Goal: Task Accomplishment & Management: Manage account settings

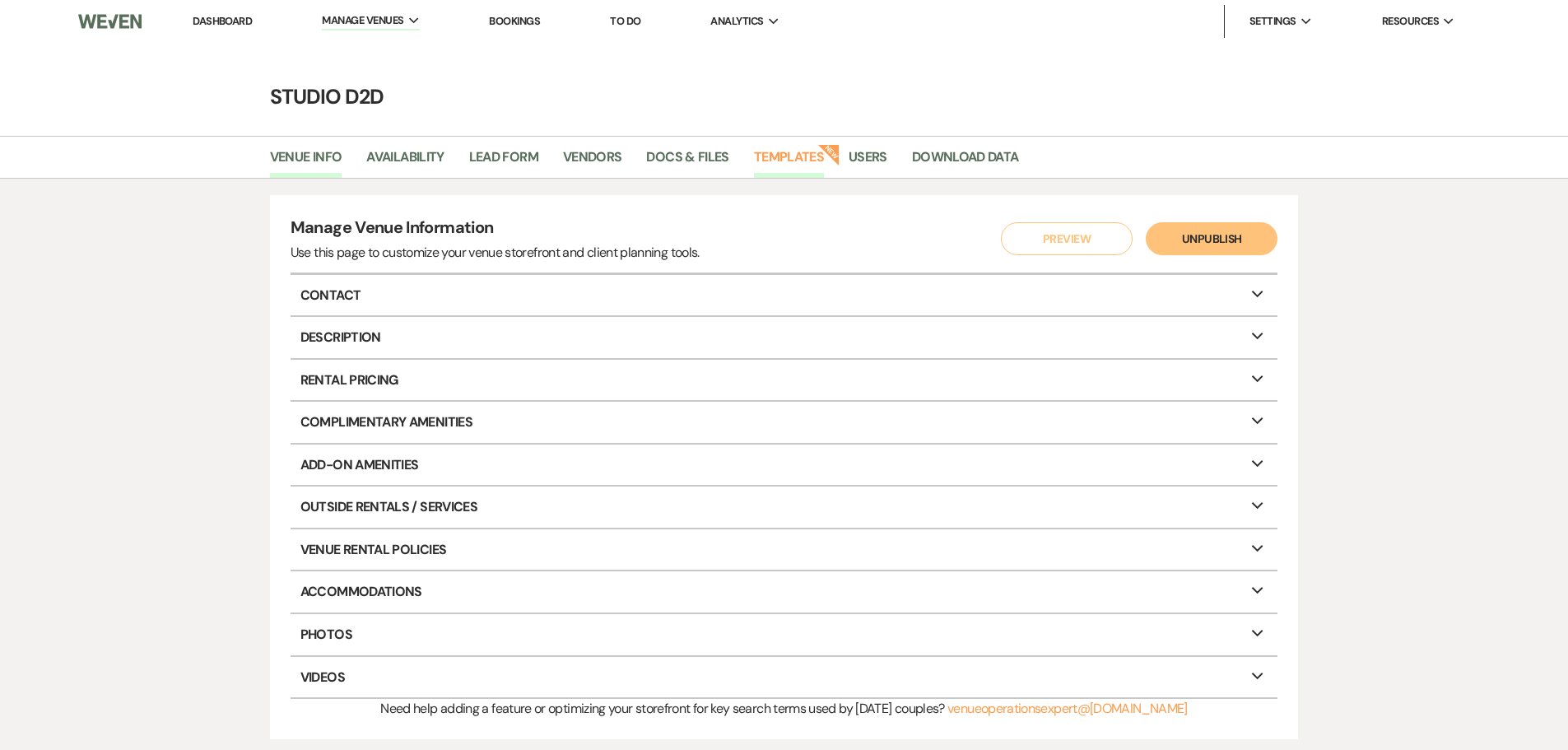
click at [785, 157] on link "Templates" at bounding box center [789, 162] width 70 height 32
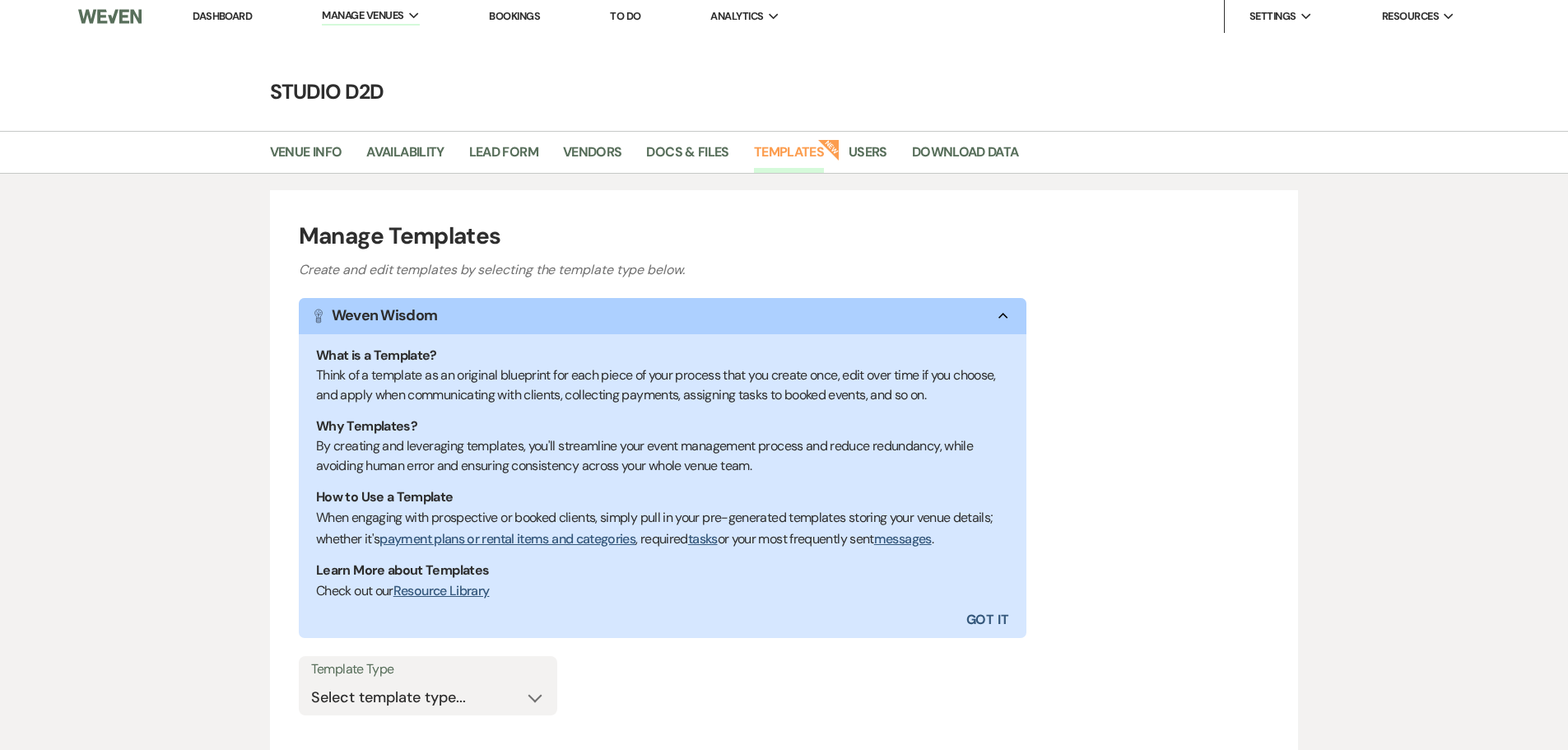
scroll to position [137, 0]
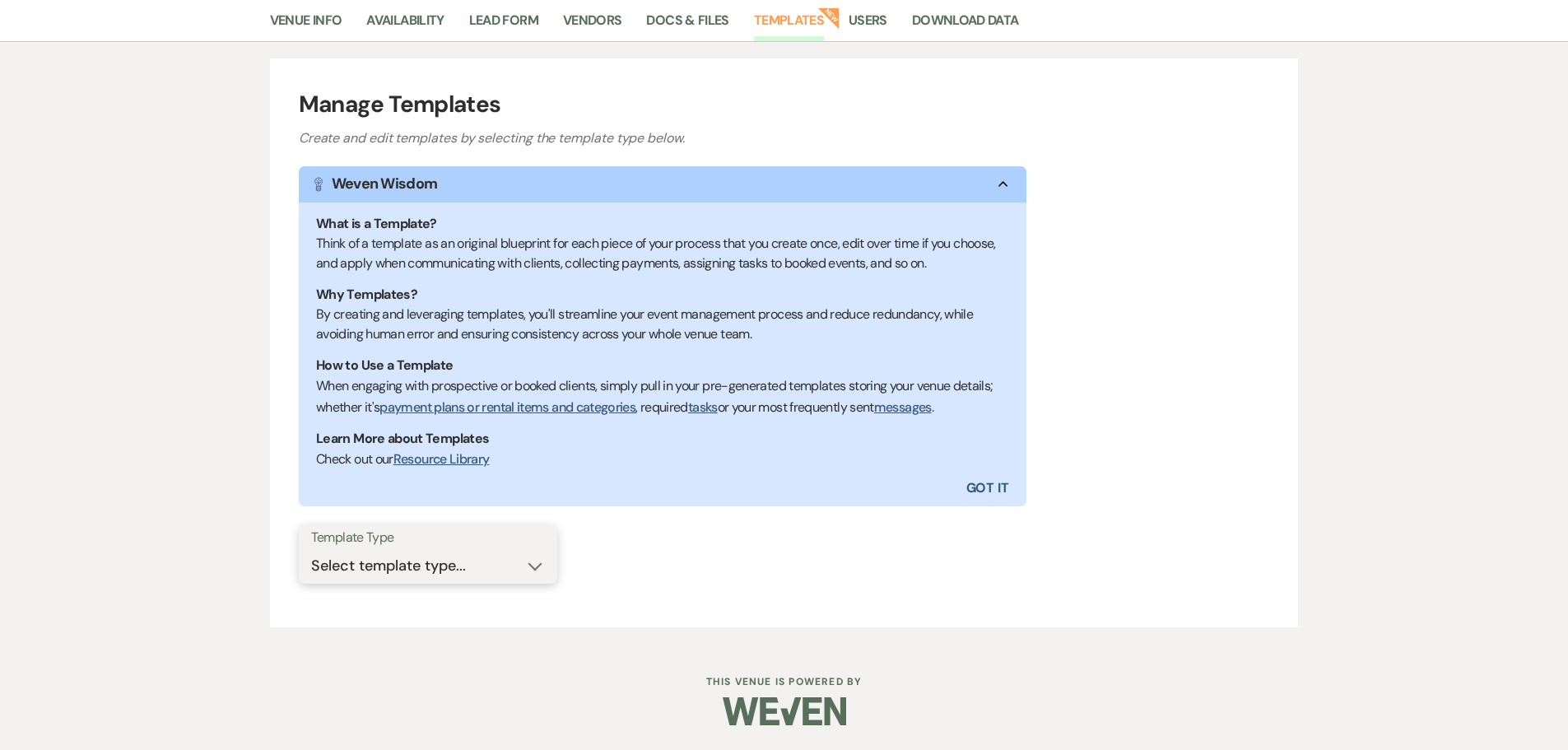
click at [416, 561] on select "Select template type... Task List Message Templates Payment Plan Inventory Item…" at bounding box center [428, 565] width 233 height 32
select select "Message Templates"
click at [311, 550] on select "Select template type... Task List Message Templates Payment Plan Inventory Item…" at bounding box center [428, 565] width 233 height 32
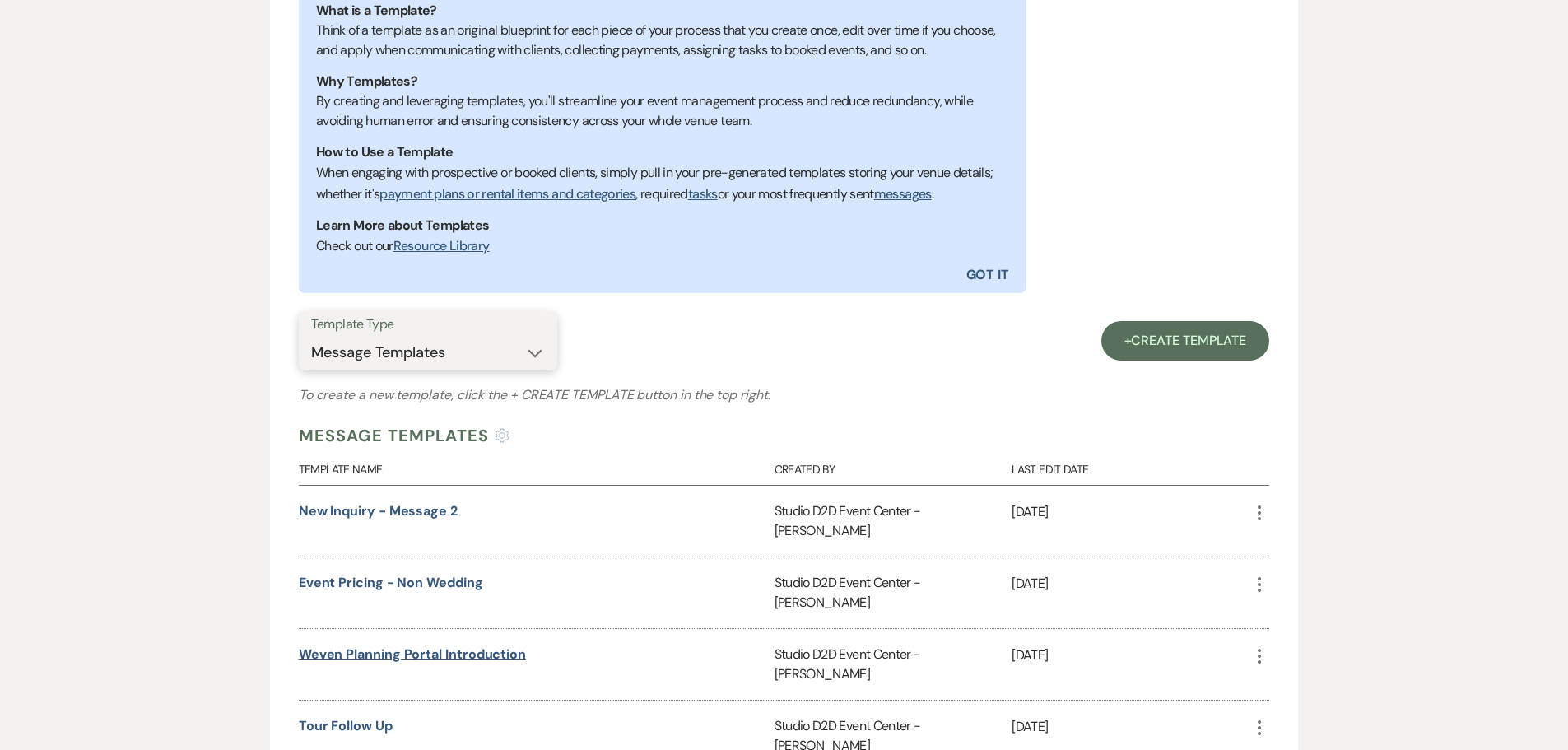
scroll to position [384, 0]
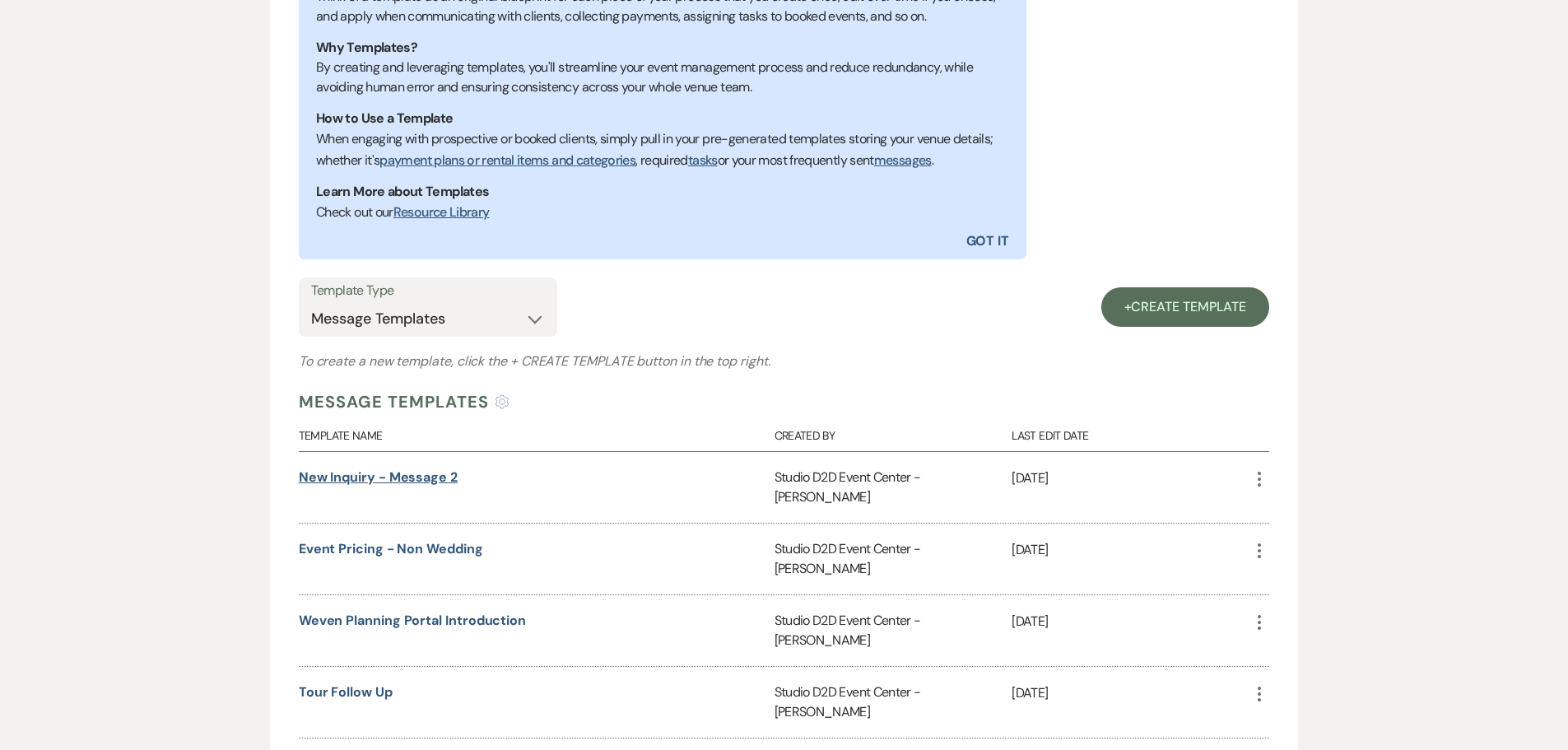
click at [395, 471] on link "New Inquiry - message 2" at bounding box center [378, 477] width 159 height 17
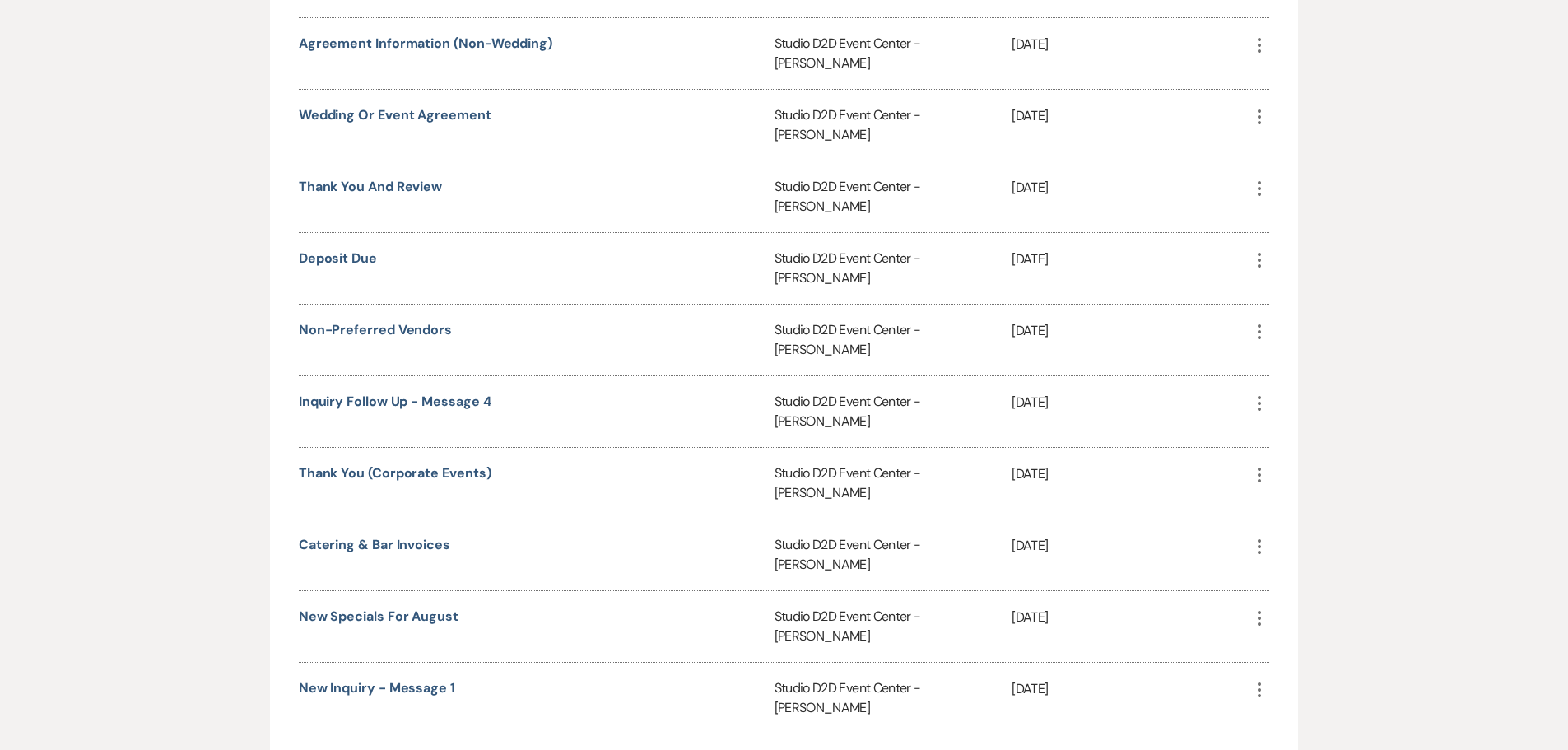
scroll to position [2112, 0]
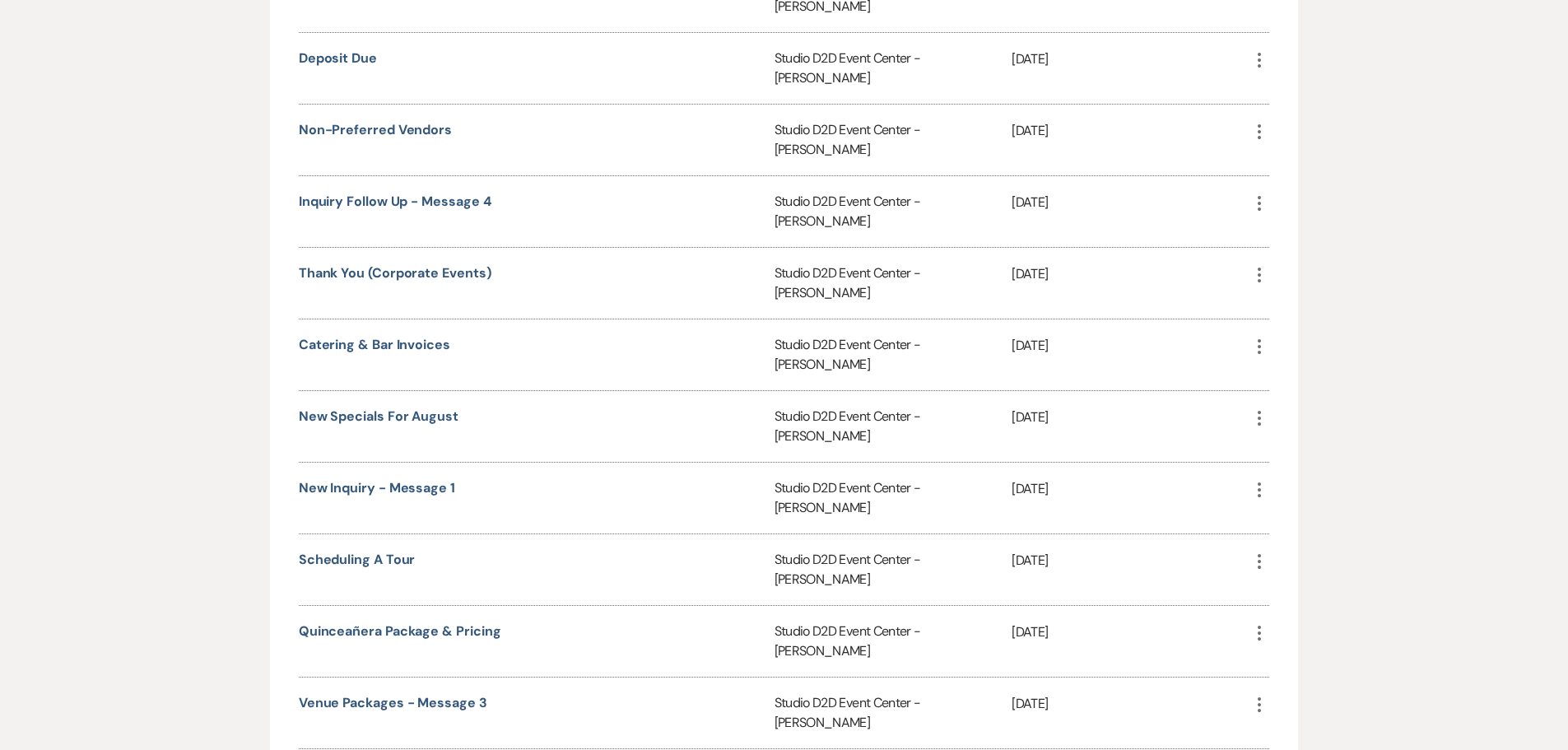
scroll to position [2277, 0]
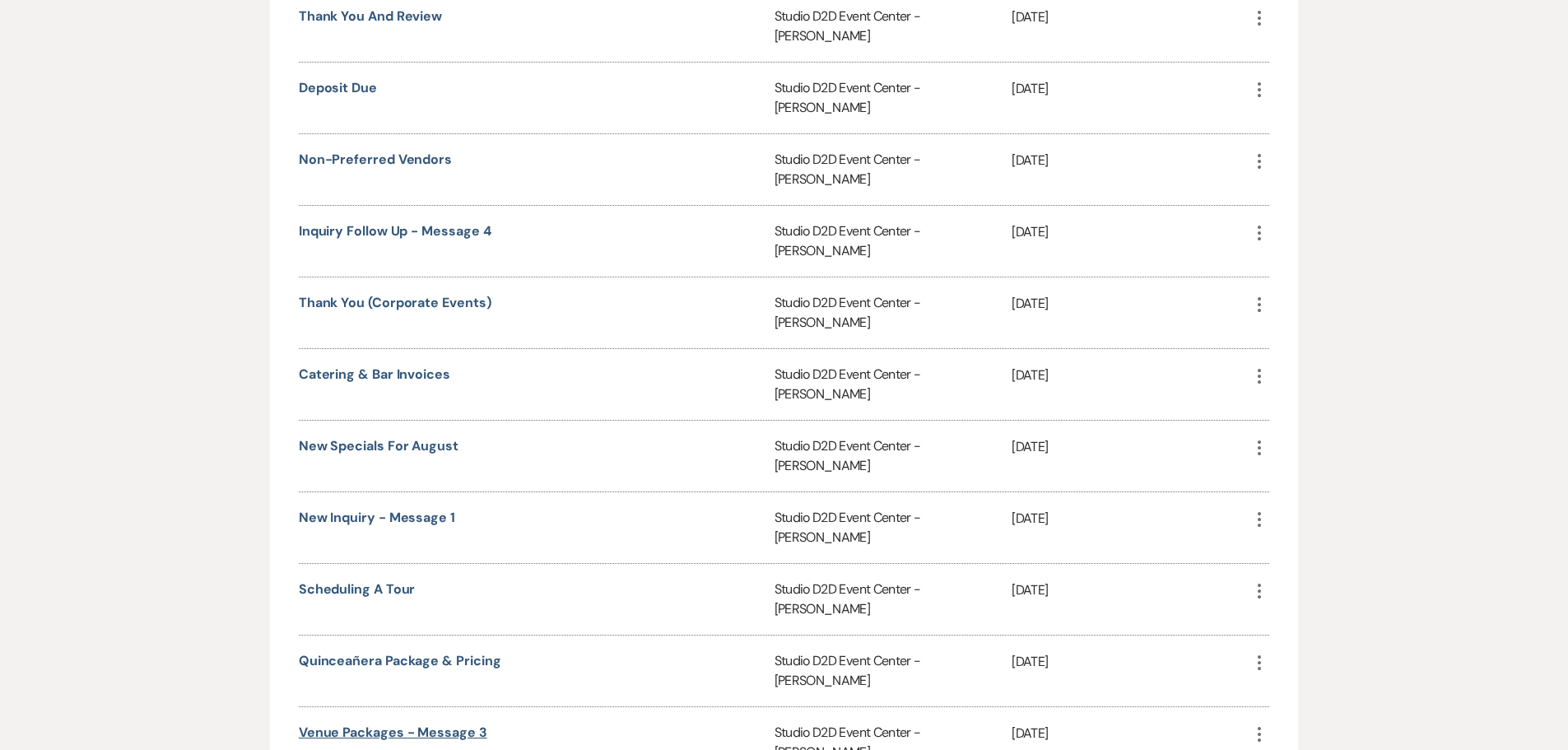
click at [387, 724] on link "Venue Packages - Message 3" at bounding box center [392, 732] width 188 height 17
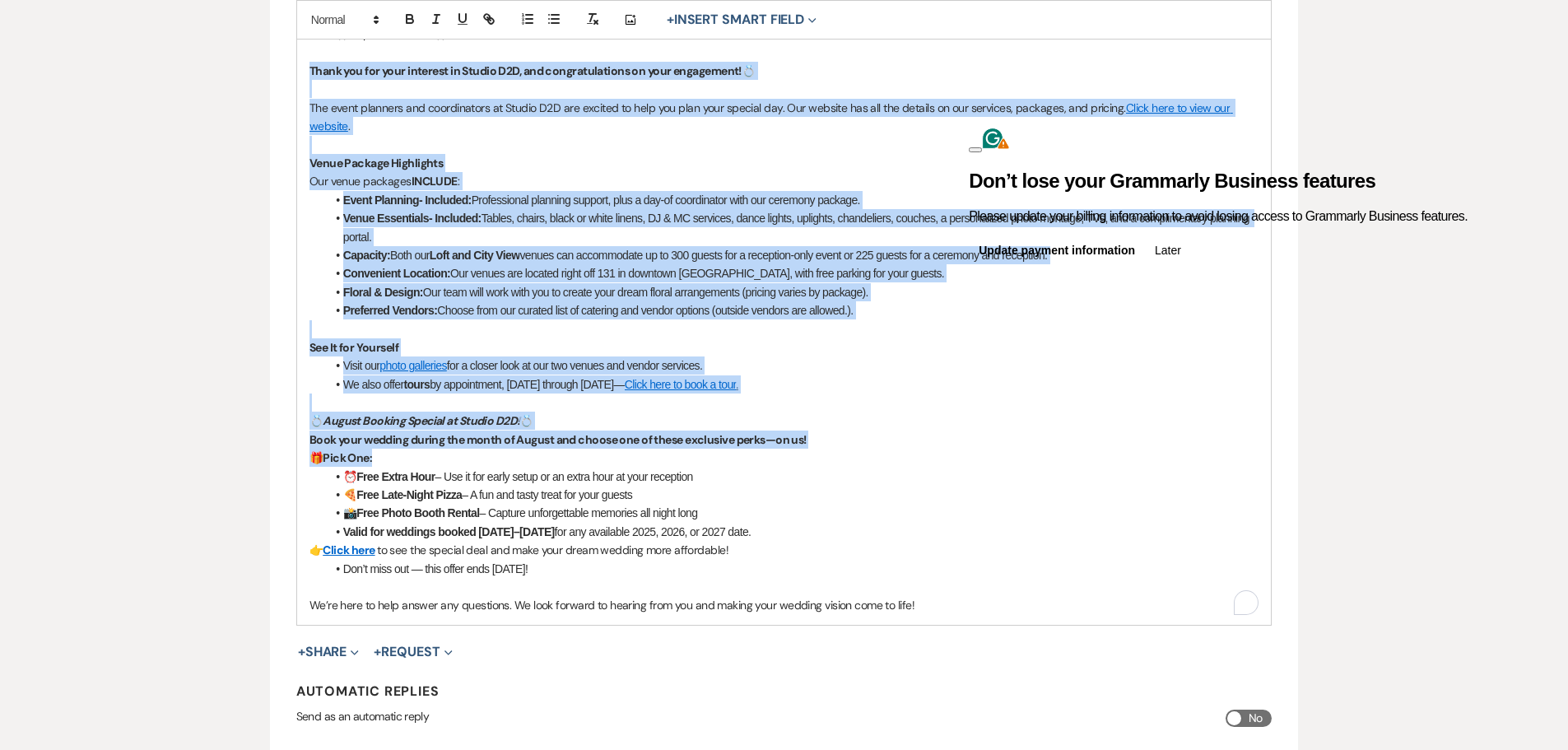
scroll to position [576, 0]
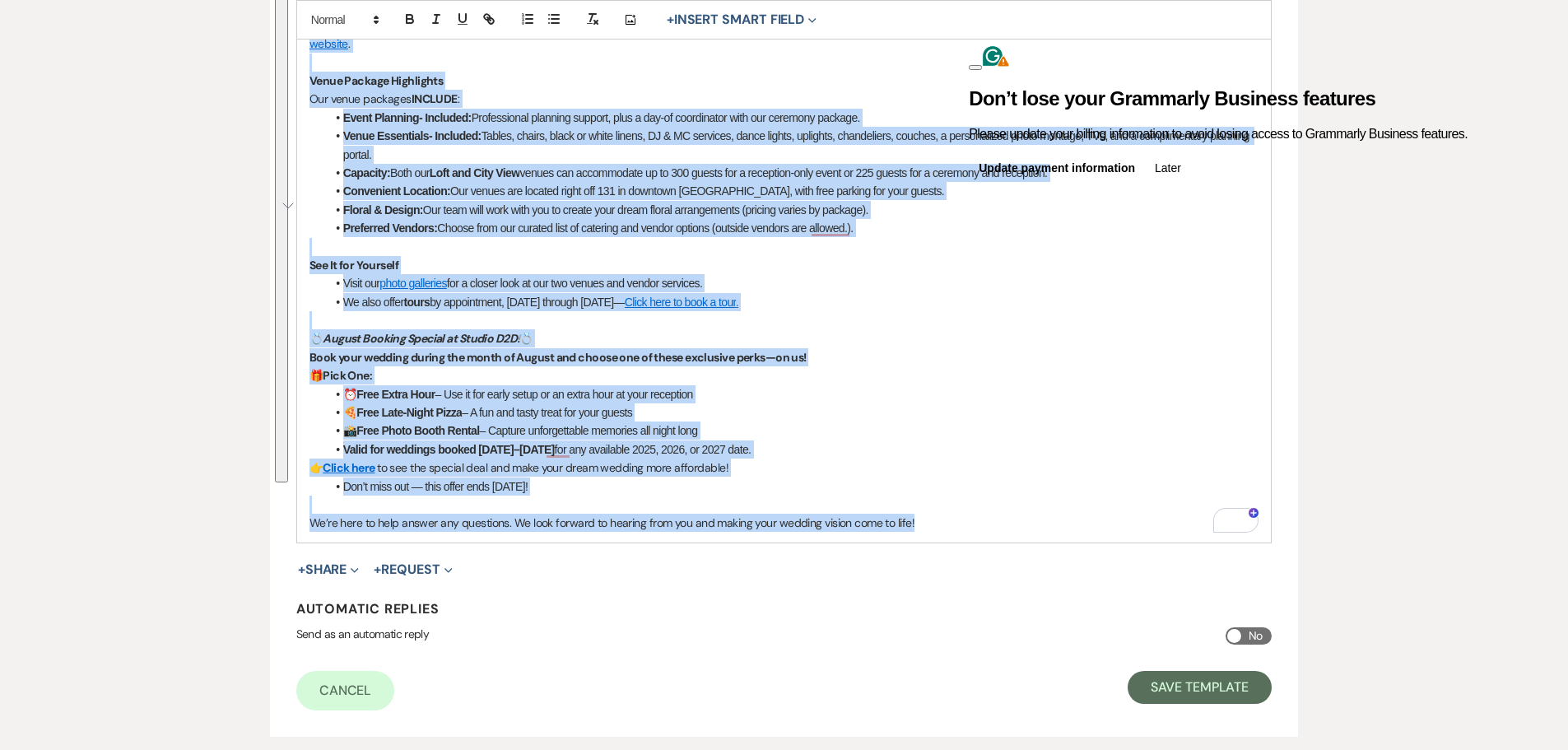
drag, startPoint x: 307, startPoint y: 398, endPoint x: 937, endPoint y: 523, distance: 642.3
click at [937, 523] on div "Hello {{recipientFirstName}} Thank you for your interest in Studio D2D, and con…" at bounding box center [785, 237] width 975 height 610
copy div "Thank you for your interest in Studio D2D, and congratulations on your engageme…"
click at [837, 323] on p "To enrich screen reader interactions, please activate Accessibility in Grammarl…" at bounding box center [784, 320] width 949 height 18
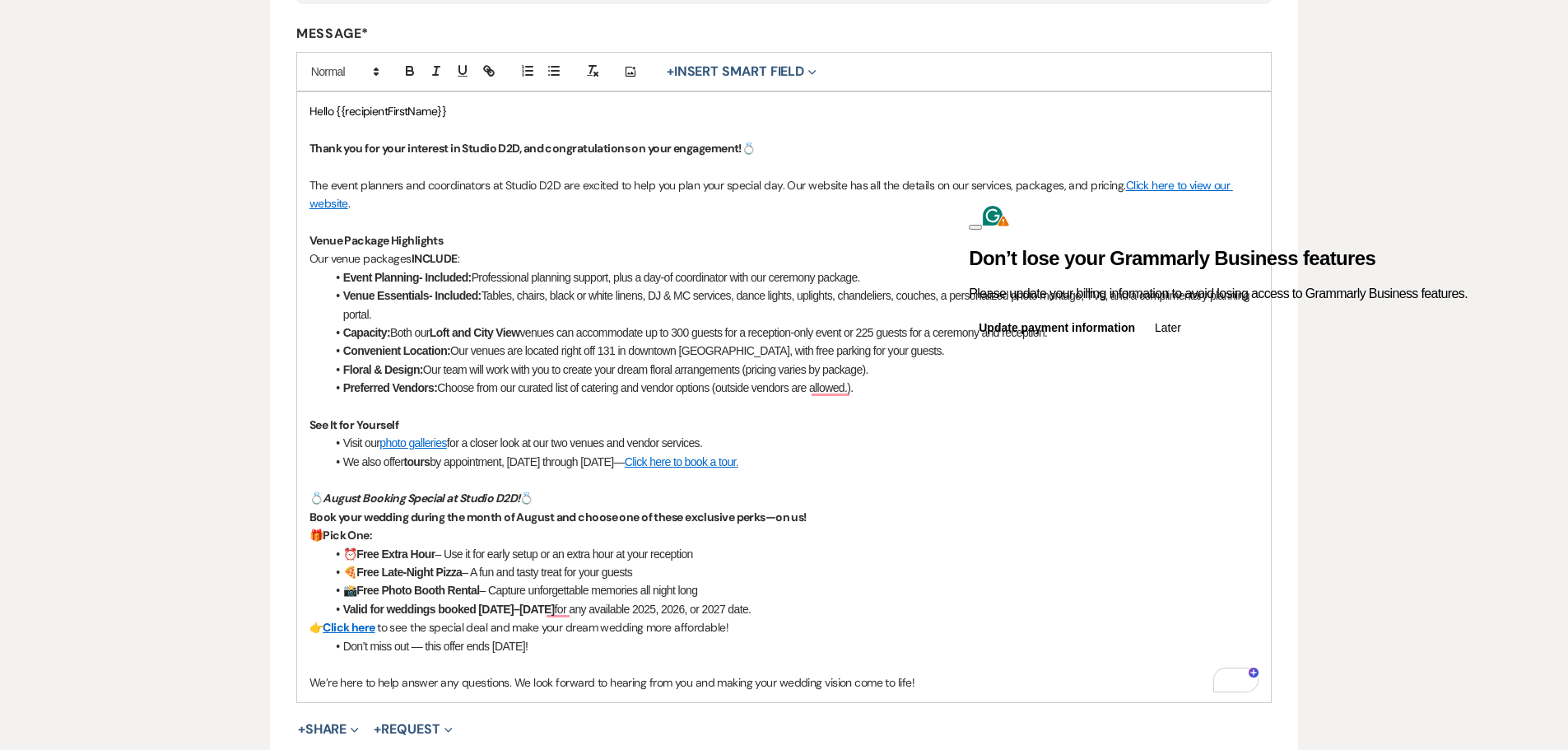
scroll to position [412, 0]
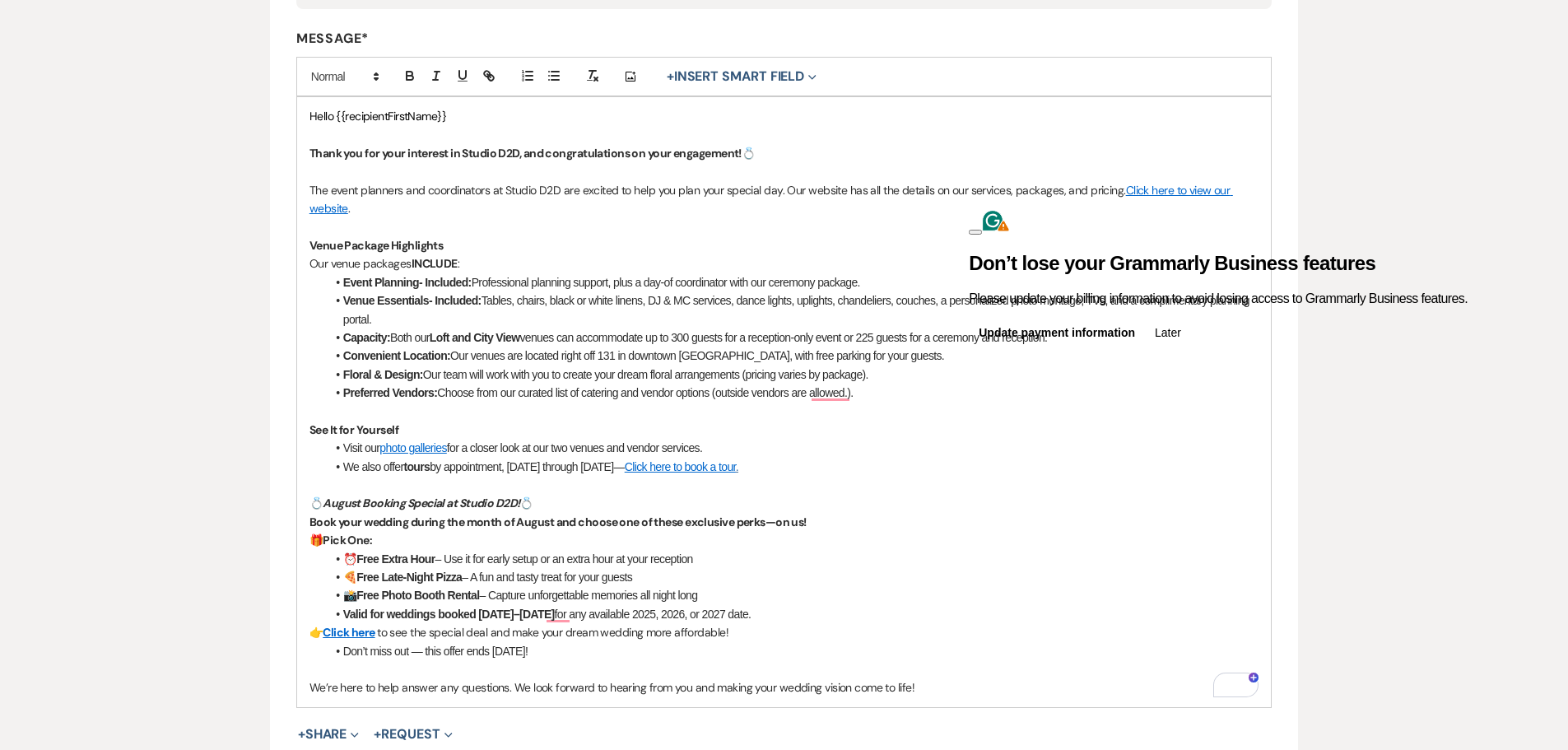
click at [849, 398] on li "Preferred Vendors: Choose from our curated list of catering and vendor options …" at bounding box center [792, 393] width 933 height 18
click at [881, 400] on li "Preferred Vendors: Choose from our curated list of catering and vendor options …" at bounding box center [792, 393] width 933 height 18
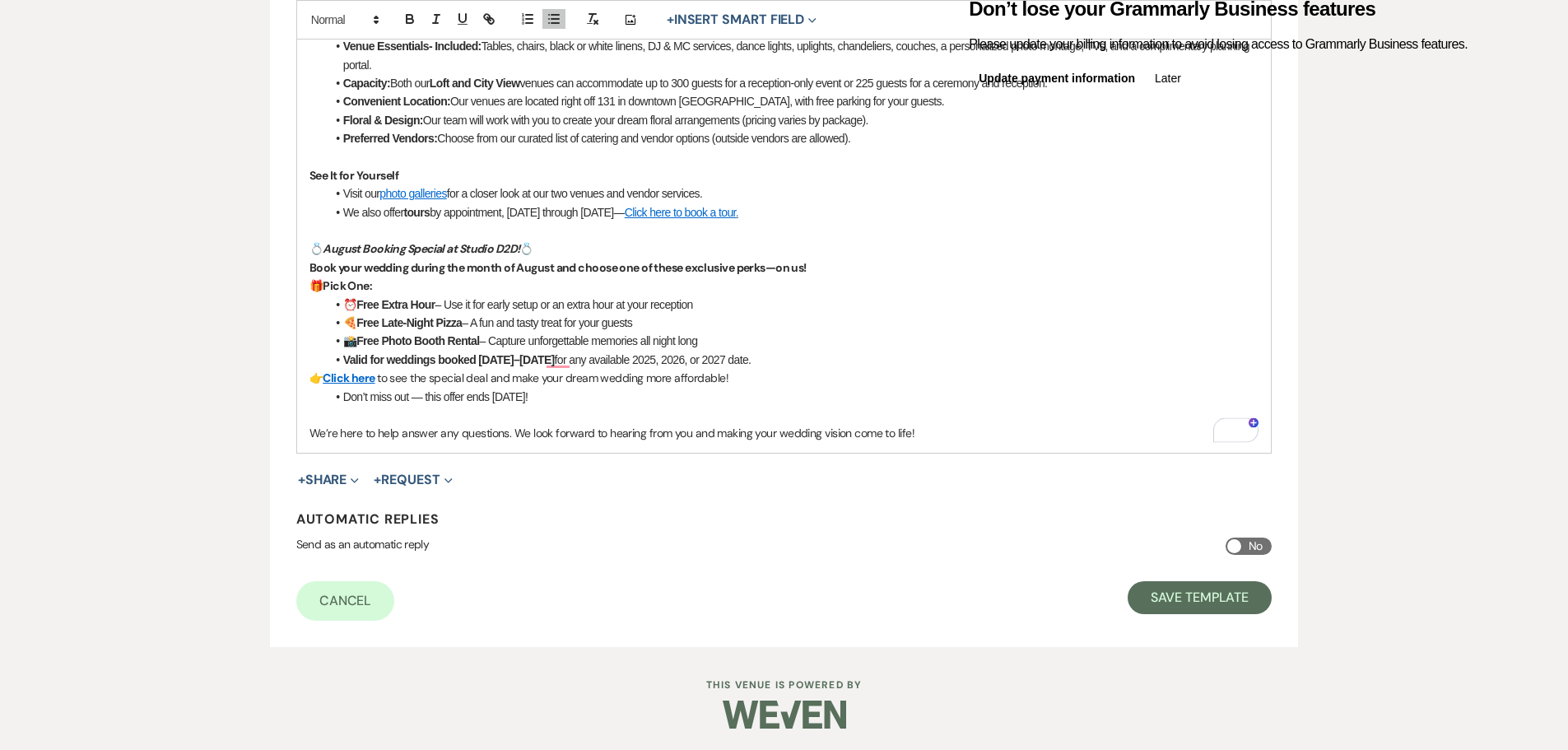
scroll to position [669, 0]
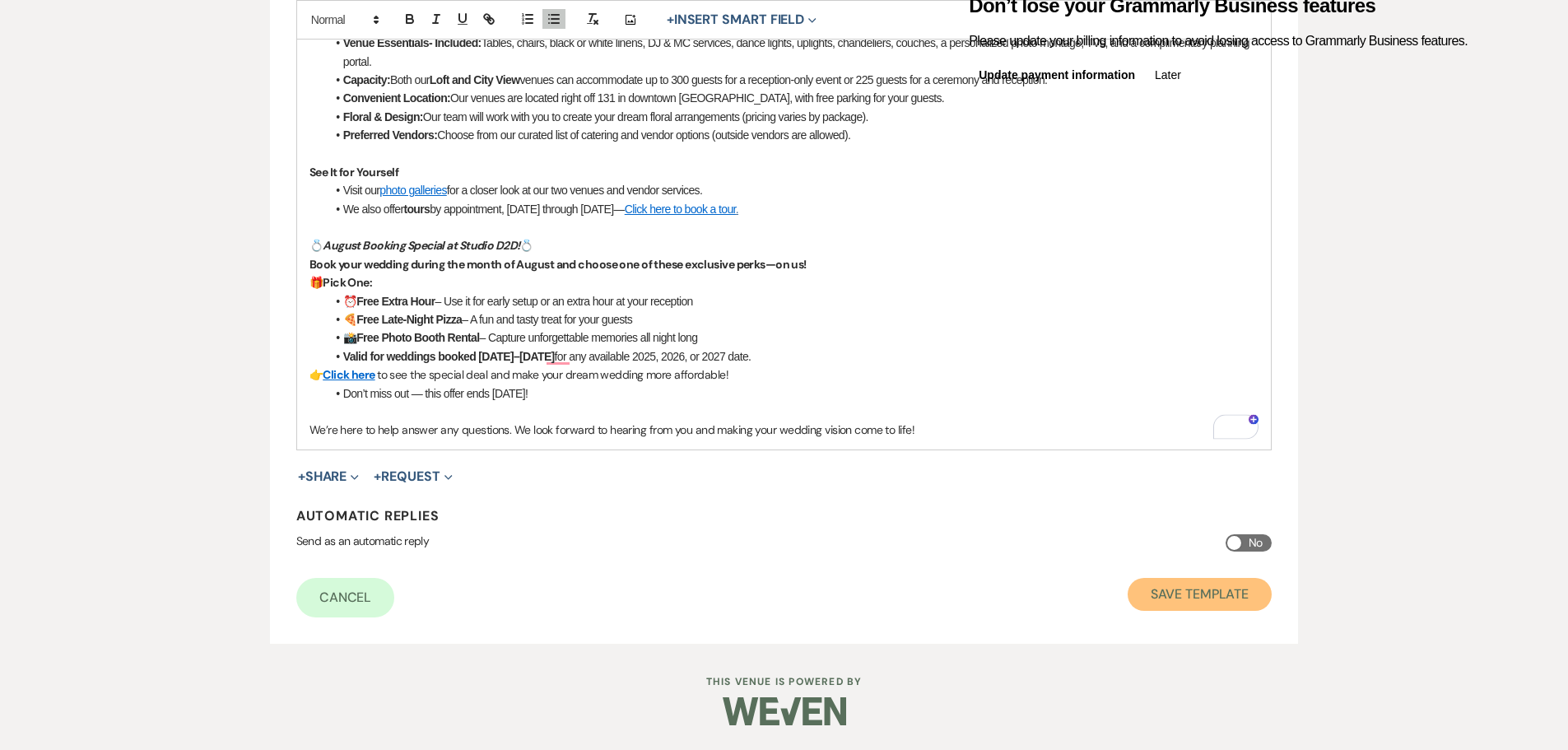
click at [1165, 585] on button "Save Template" at bounding box center [1199, 594] width 144 height 33
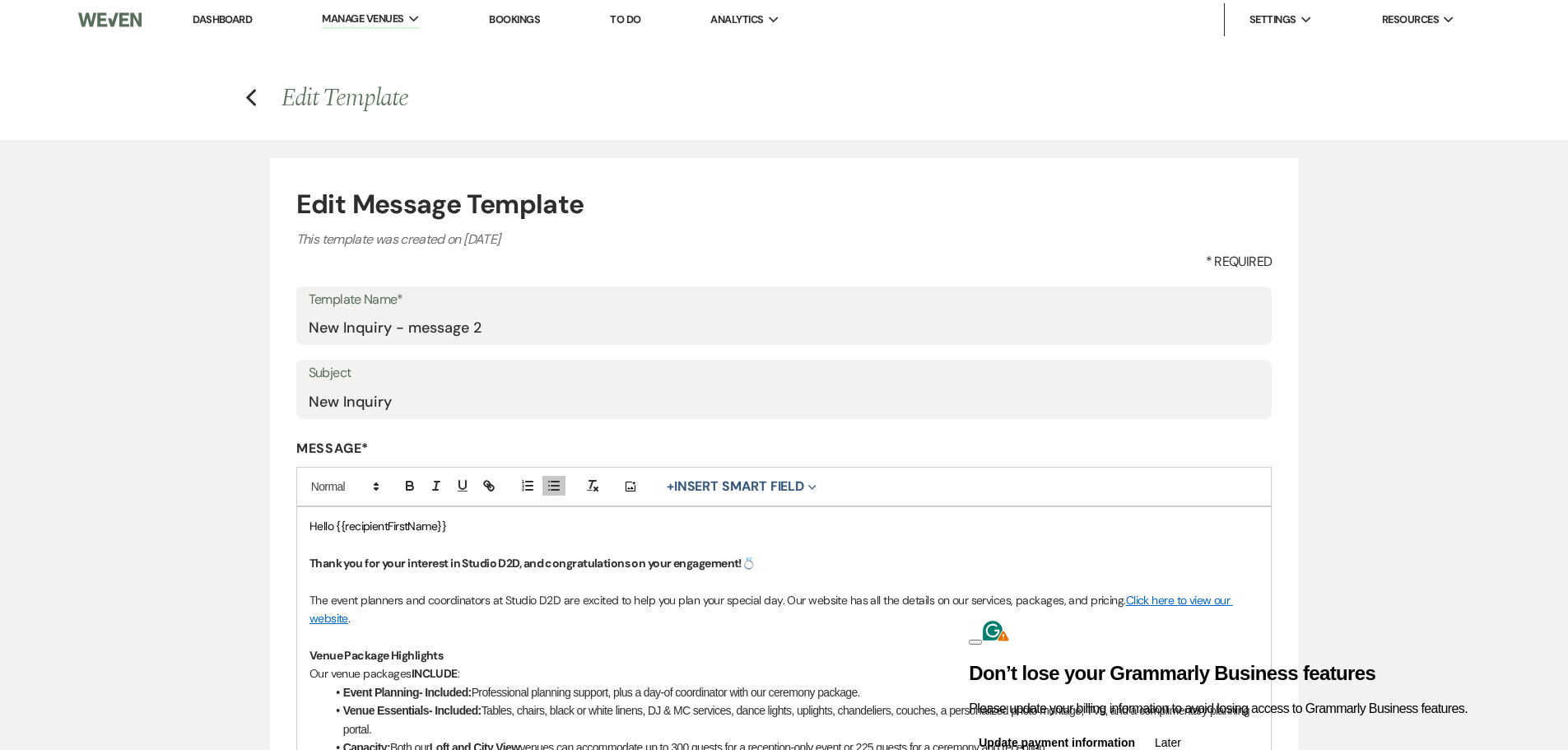
scroll to position [0, 0]
click at [252, 100] on icon "Previous" at bounding box center [251, 100] width 13 height 20
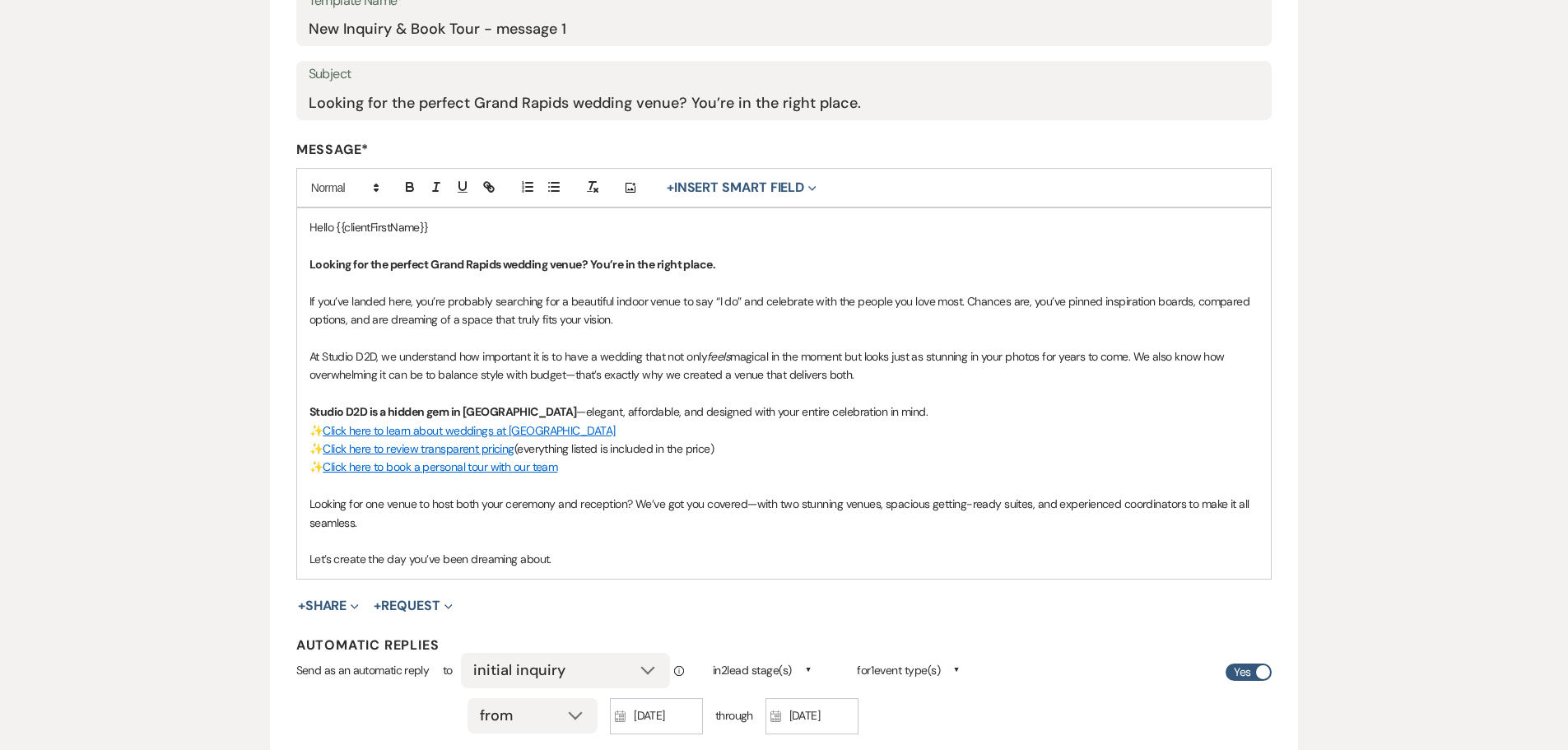
scroll to position [329, 0]
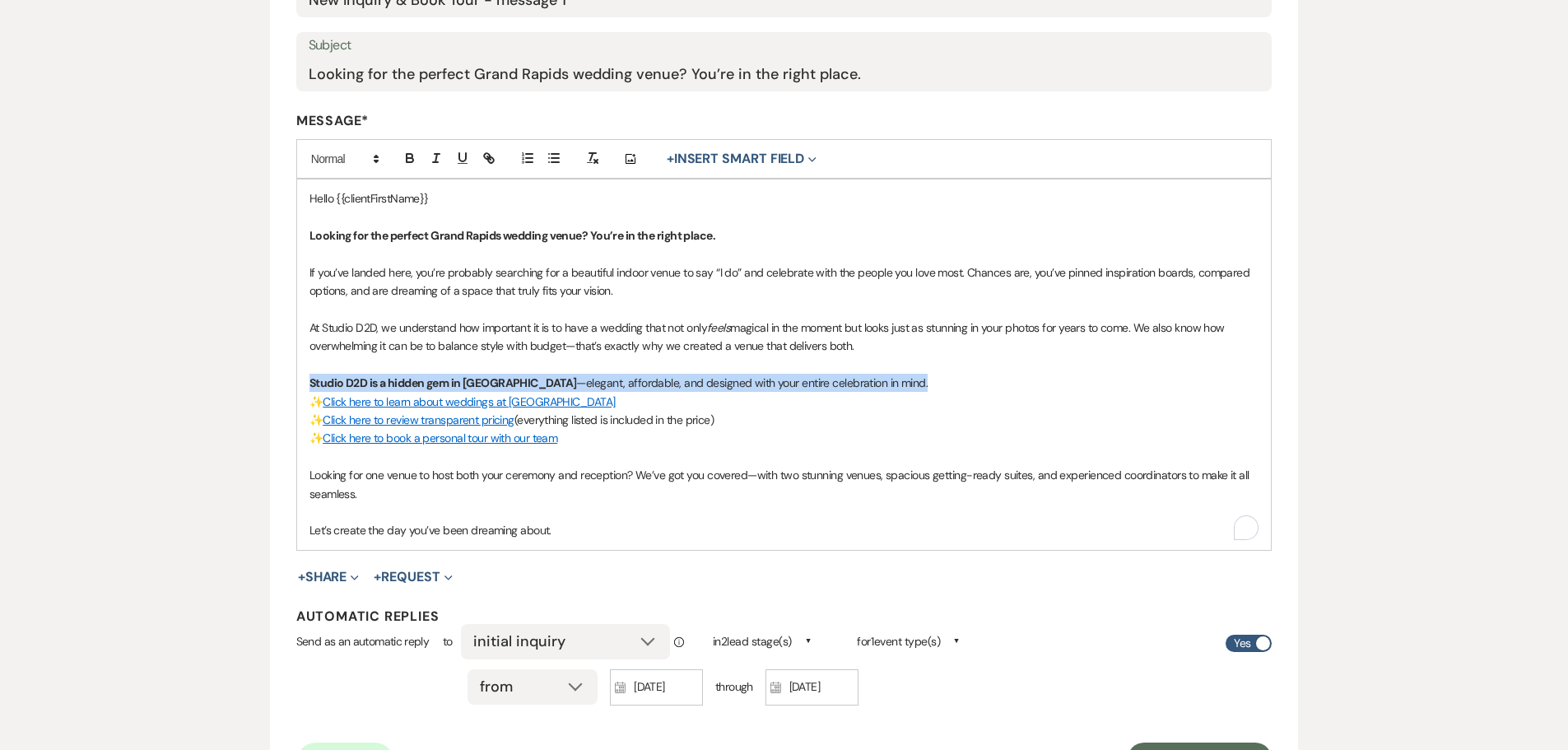
drag, startPoint x: 890, startPoint y: 385, endPoint x: 308, endPoint y: 382, distance: 582.0
click at [309, 382] on p "Studio D2D is a hidden gem in Grand Rapids —elegant, affordable, and designed w…" at bounding box center [784, 383] width 949 height 18
copy p "Studio D2D is a hidden gem in Grand Rapids —elegant, affordable, and designed w…"
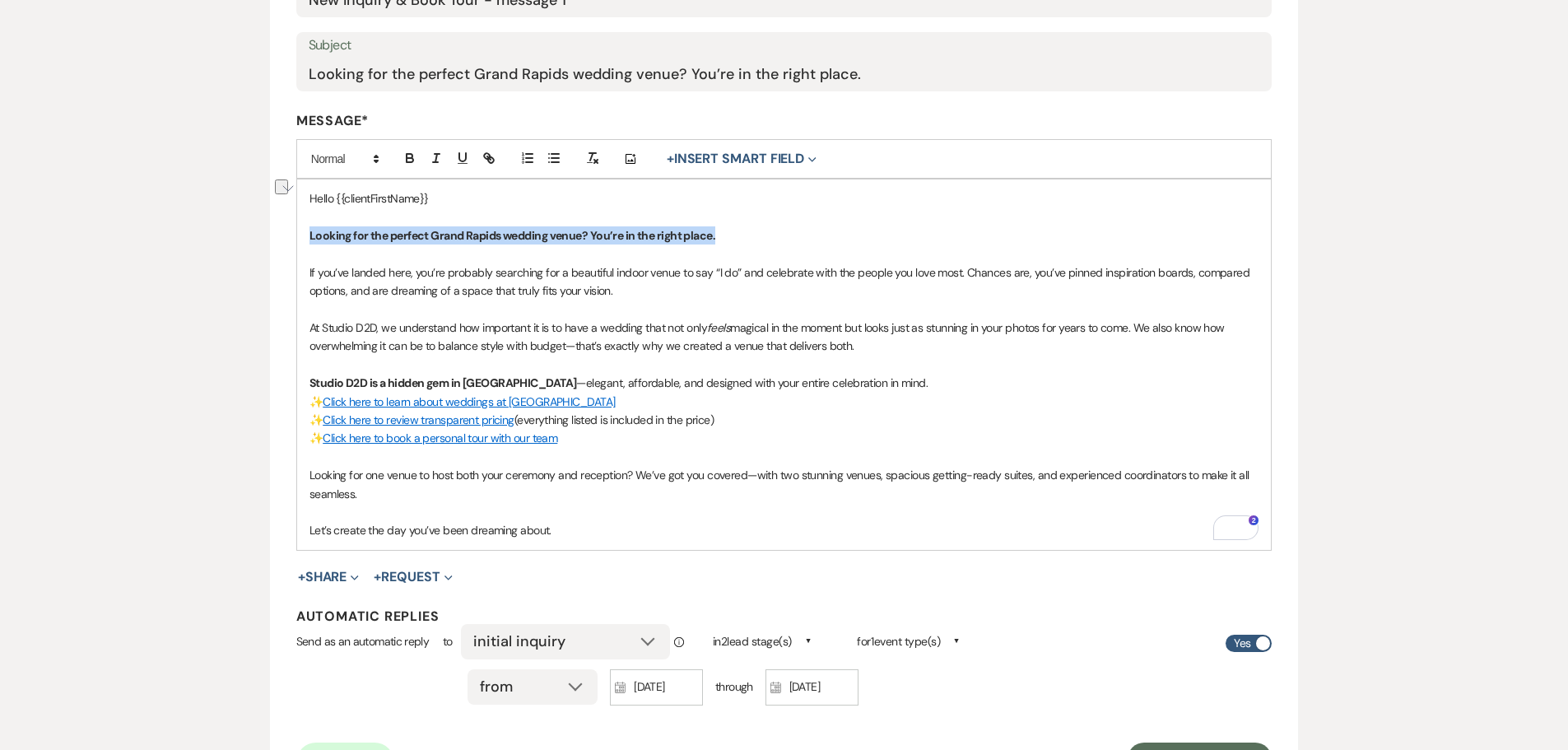
drag, startPoint x: 724, startPoint y: 237, endPoint x: 307, endPoint y: 231, distance: 417.0
click at [307, 231] on div "Hello {{clientFirstName}} Looking for the perfect Grand Rapids wedding venue? Y…" at bounding box center [785, 364] width 975 height 370
copy strong "Looking for the perfect Grand Rapids wedding venue? You’re in the right place."
drag, startPoint x: 307, startPoint y: 271, endPoint x: 859, endPoint y: 346, distance: 557.1
click at [859, 346] on div "Hello {{clientFirstName}} Looking for the perfect Grand Rapids wedding venue? Y…" at bounding box center [785, 364] width 975 height 370
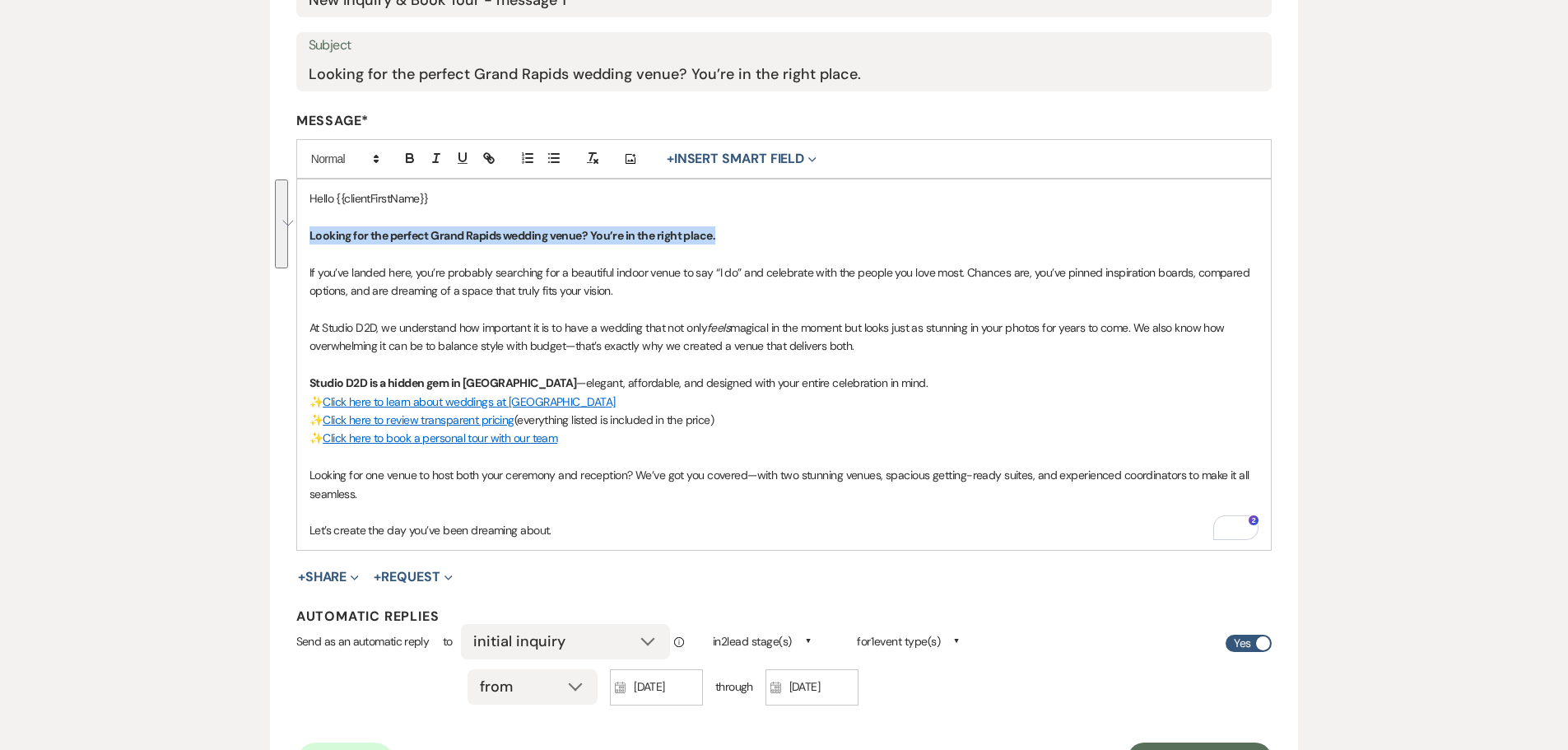
copy div "If you’ve landed here, you’re probably searching for a beautiful indoor venue t…"
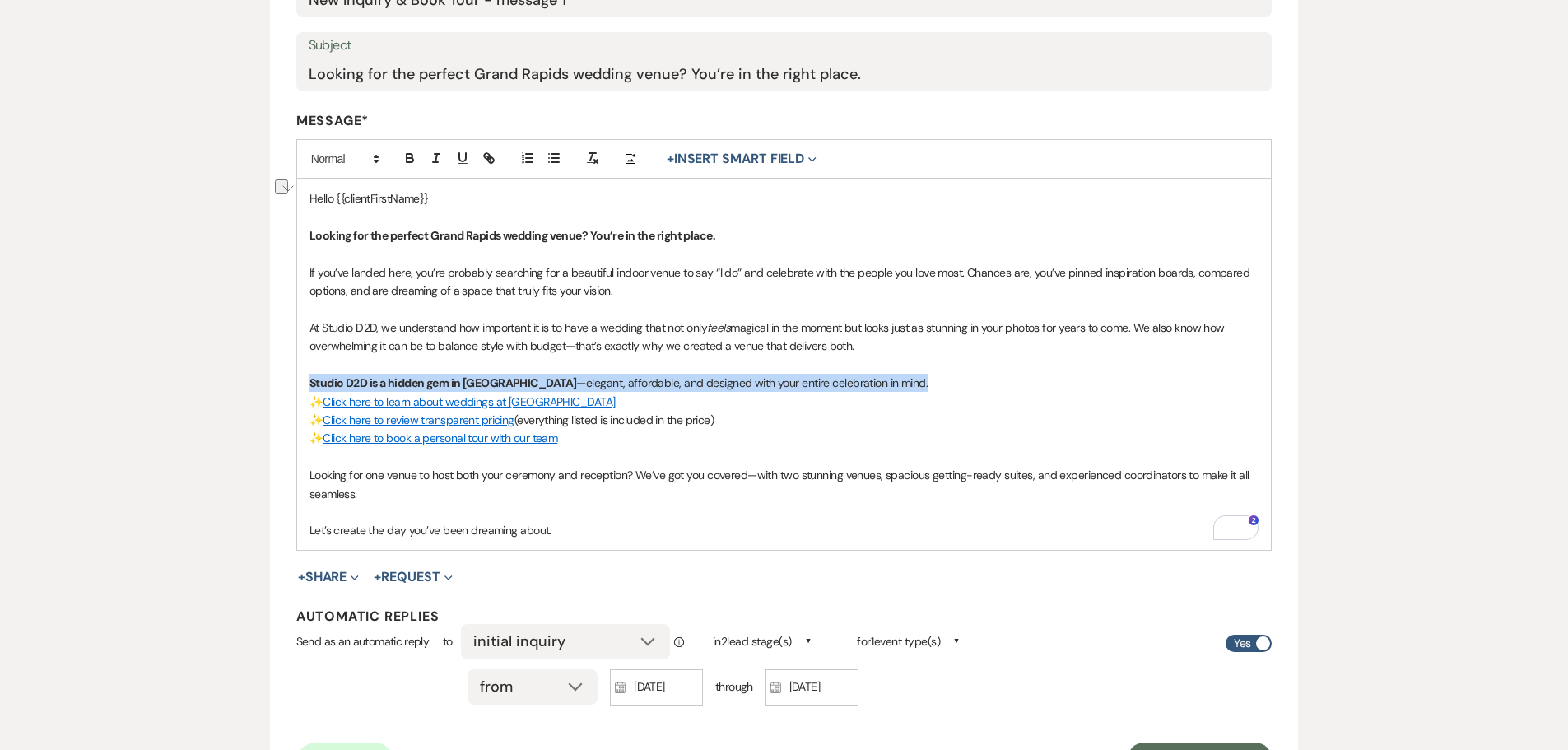
drag, startPoint x: 892, startPoint y: 384, endPoint x: 308, endPoint y: 380, distance: 584.0
click at [309, 380] on p "Studio D2D is a hidden gem in Grand Rapids —elegant, affordable, and designed w…" at bounding box center [784, 383] width 949 height 18
copy p "Studio D2D is a hidden gem in Grand Rapids —elegant, affordable, and designed w…"
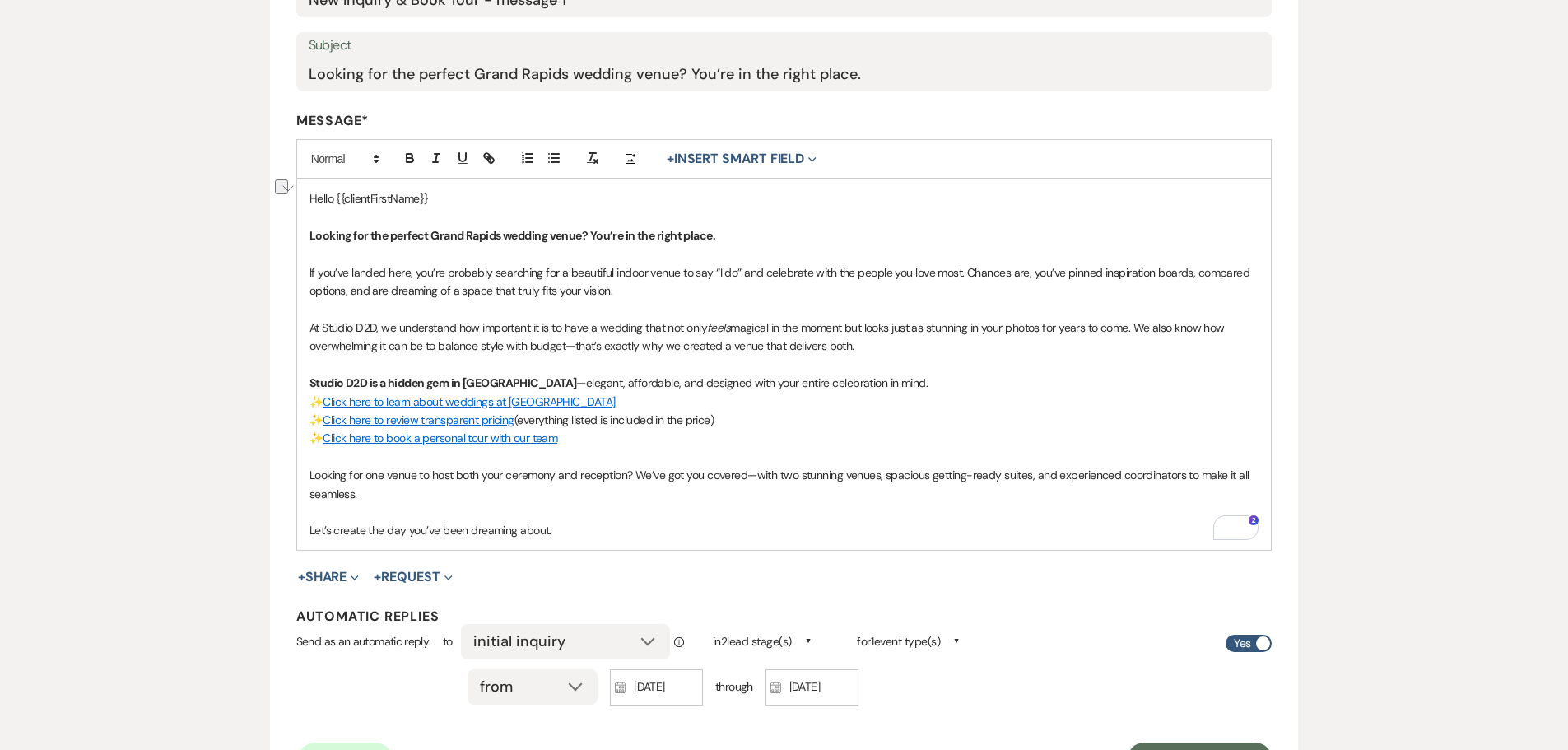
click at [800, 445] on p "✨ Click here to book a personal tour with our team" at bounding box center [784, 438] width 949 height 18
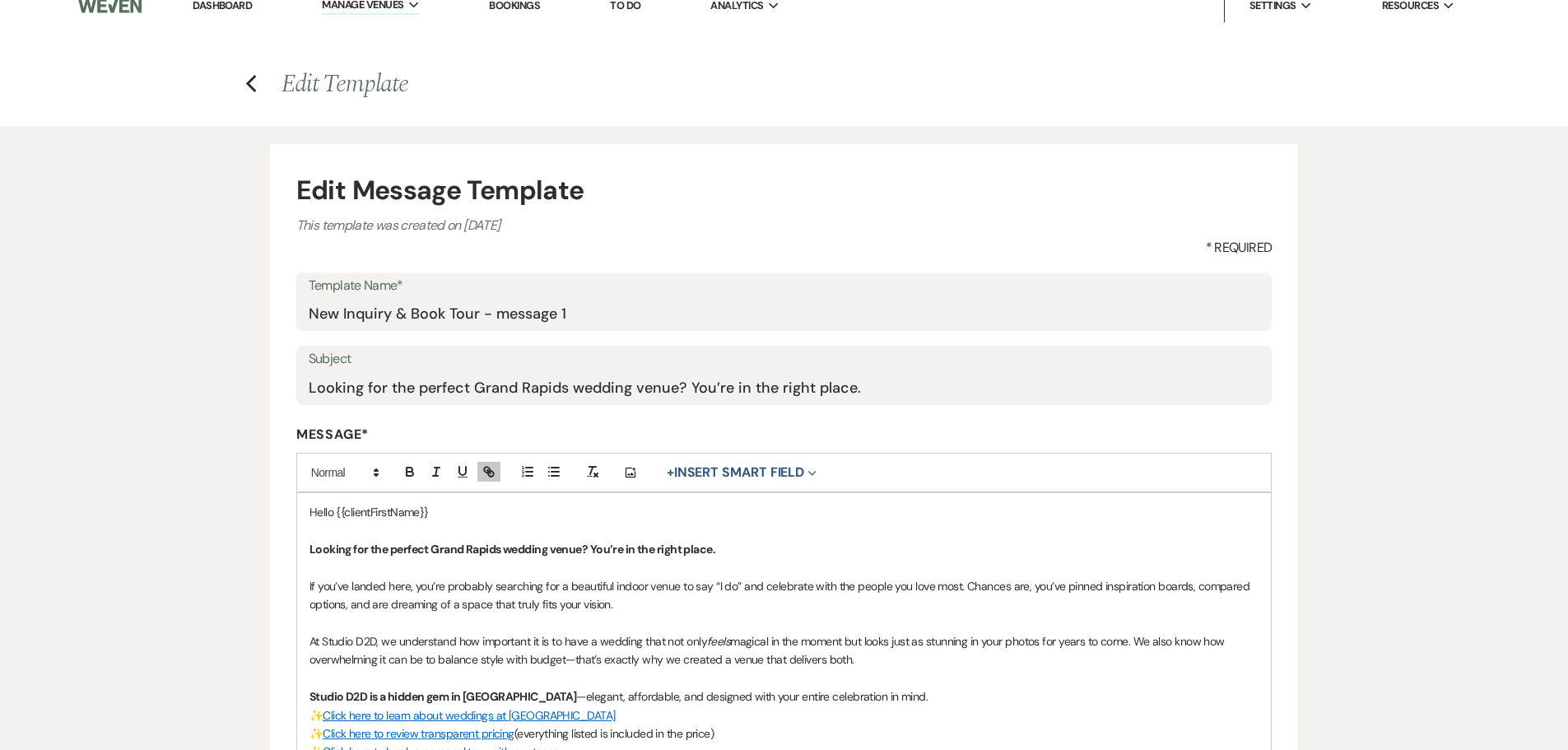
scroll to position [0, 0]
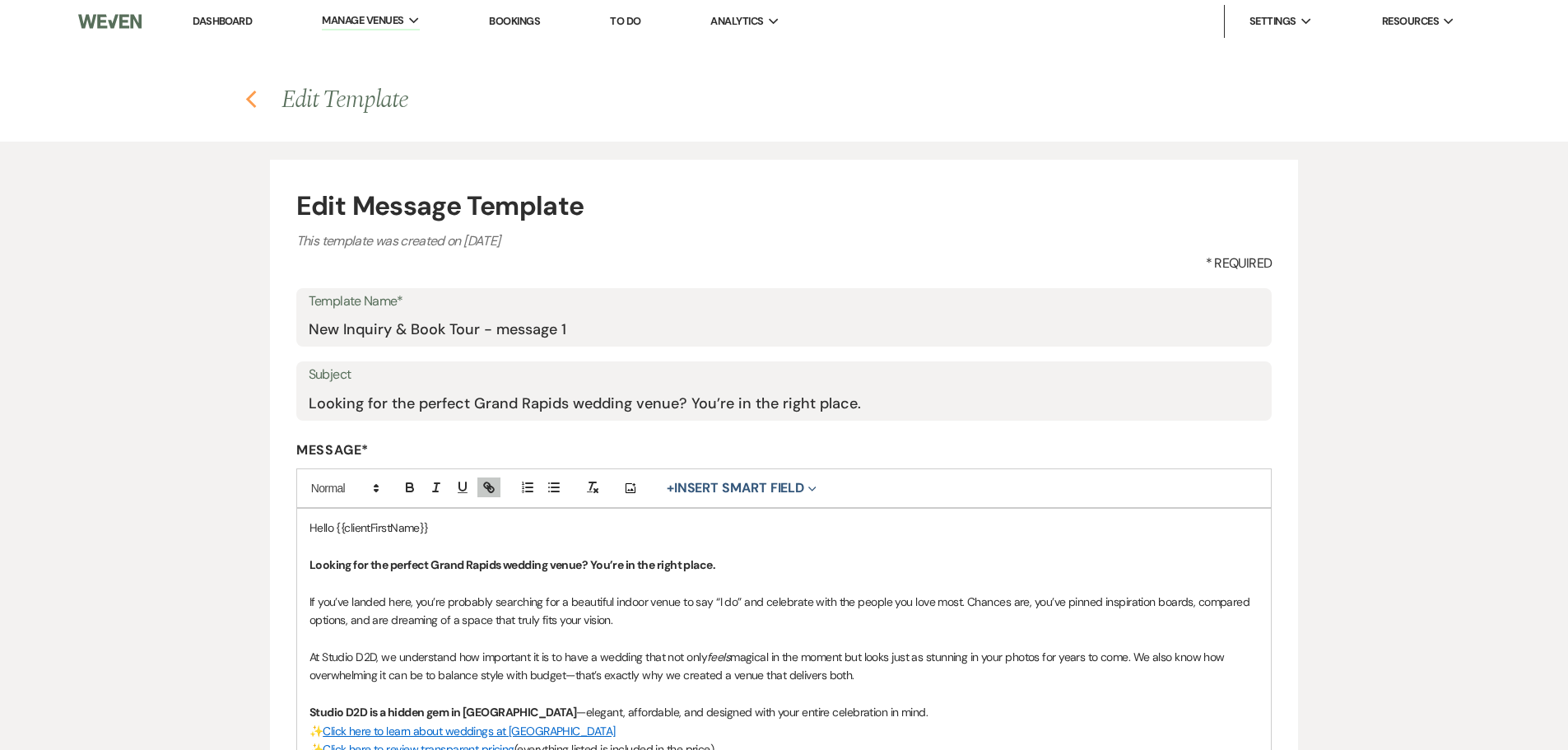
click at [250, 100] on use "button" at bounding box center [251, 100] width 11 height 18
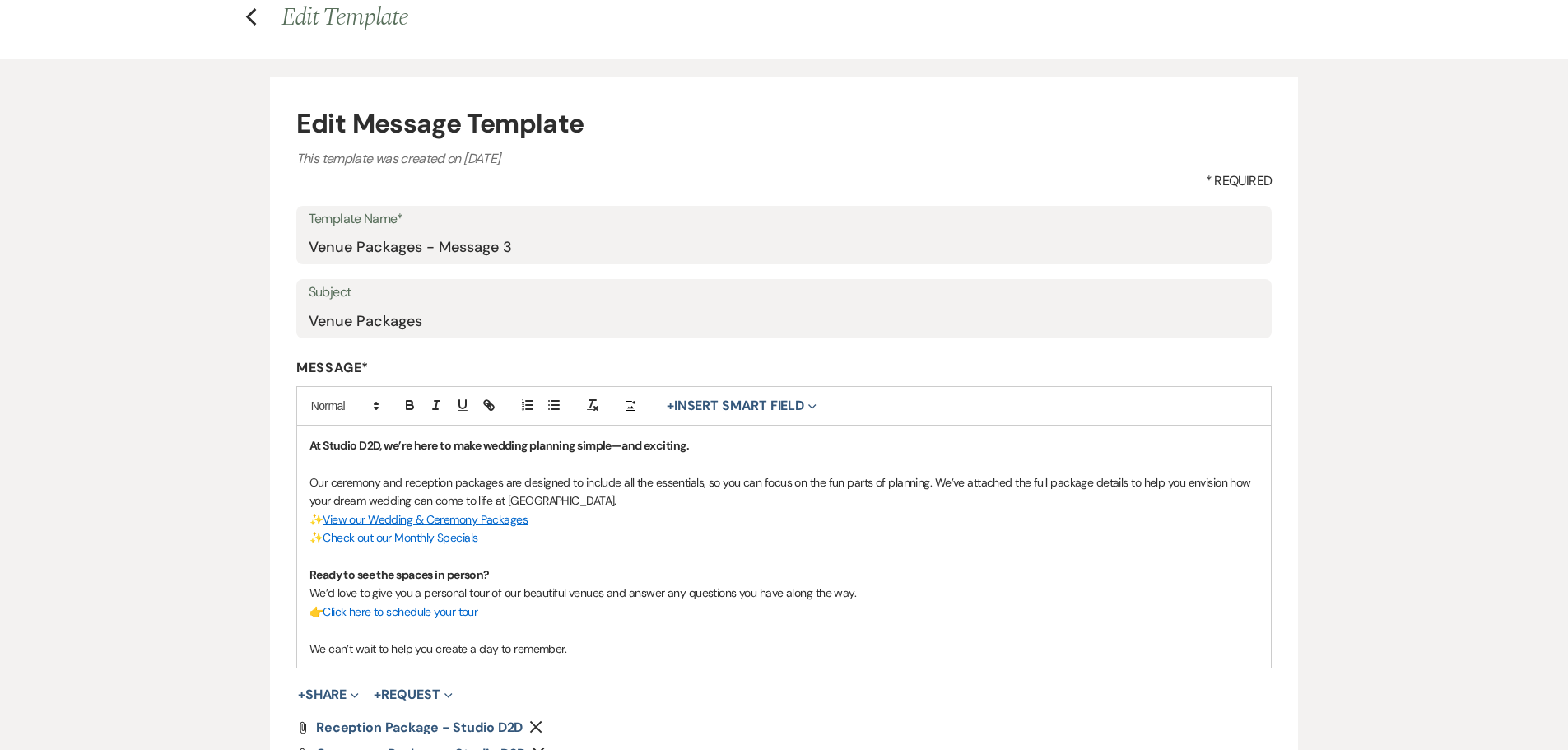
scroll to position [165, 0]
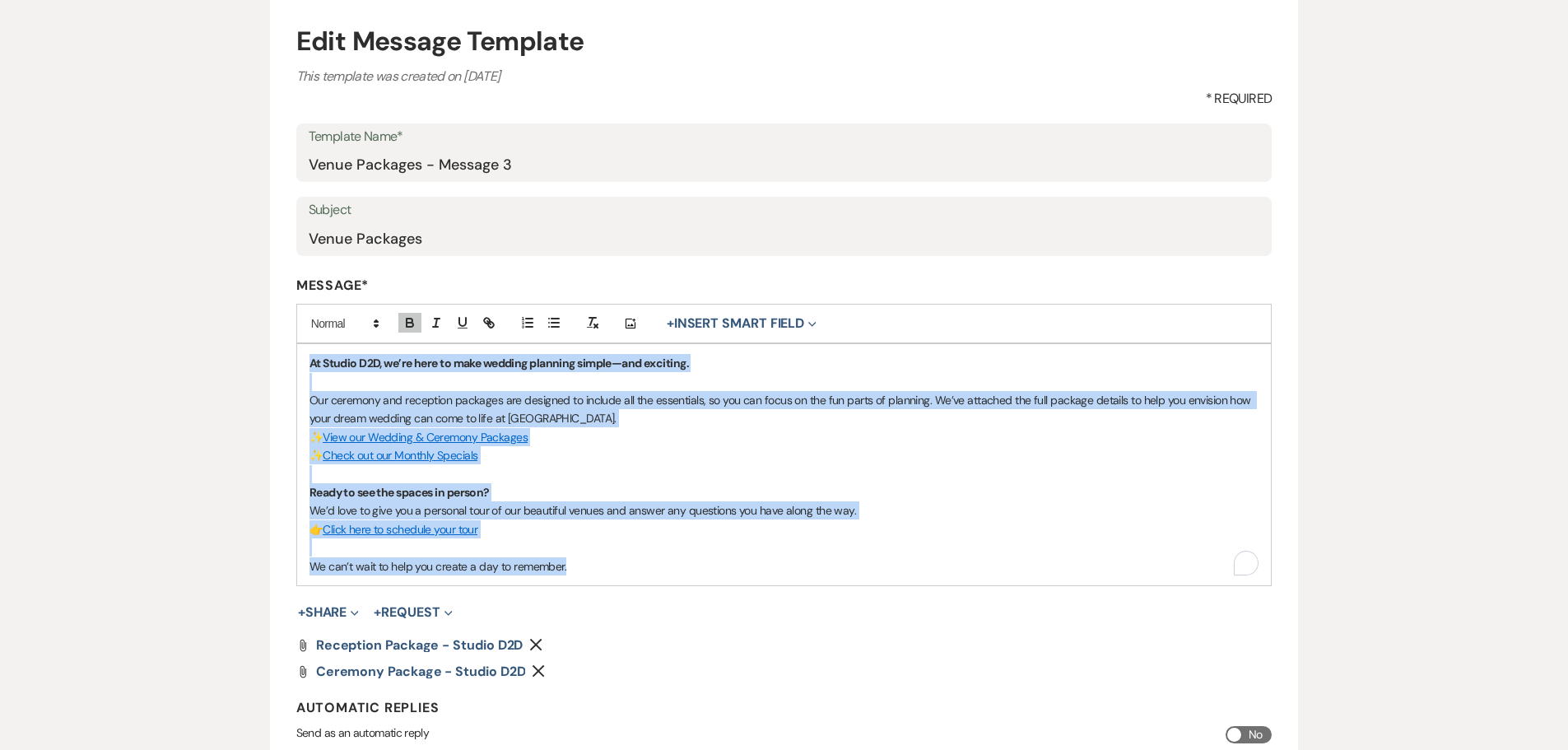
drag, startPoint x: 345, startPoint y: 377, endPoint x: 614, endPoint y: 570, distance: 331.1
click at [614, 570] on div "At Studio D2D, we’re here to make wedding planning simple—and exciting. Our cer…" at bounding box center [785, 464] width 975 height 242
copy div "At Studio D2D, we’re here to make wedding planning simple—and exciting. Our cer…"
